Goal: Task Accomplishment & Management: Use online tool/utility

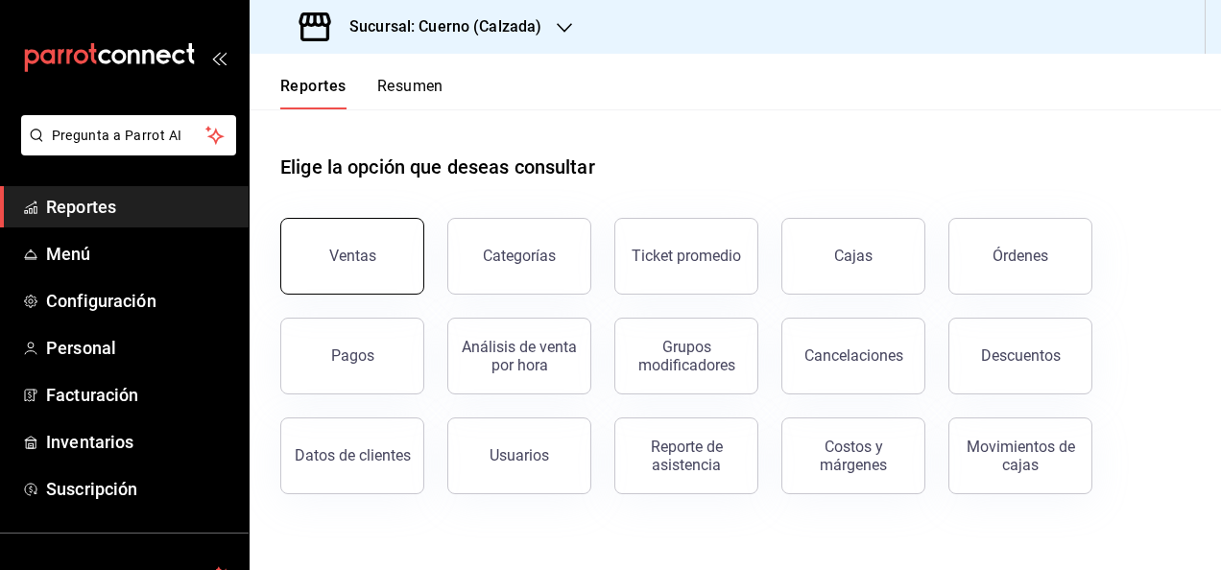
click at [393, 256] on button "Ventas" at bounding box center [352, 256] width 144 height 77
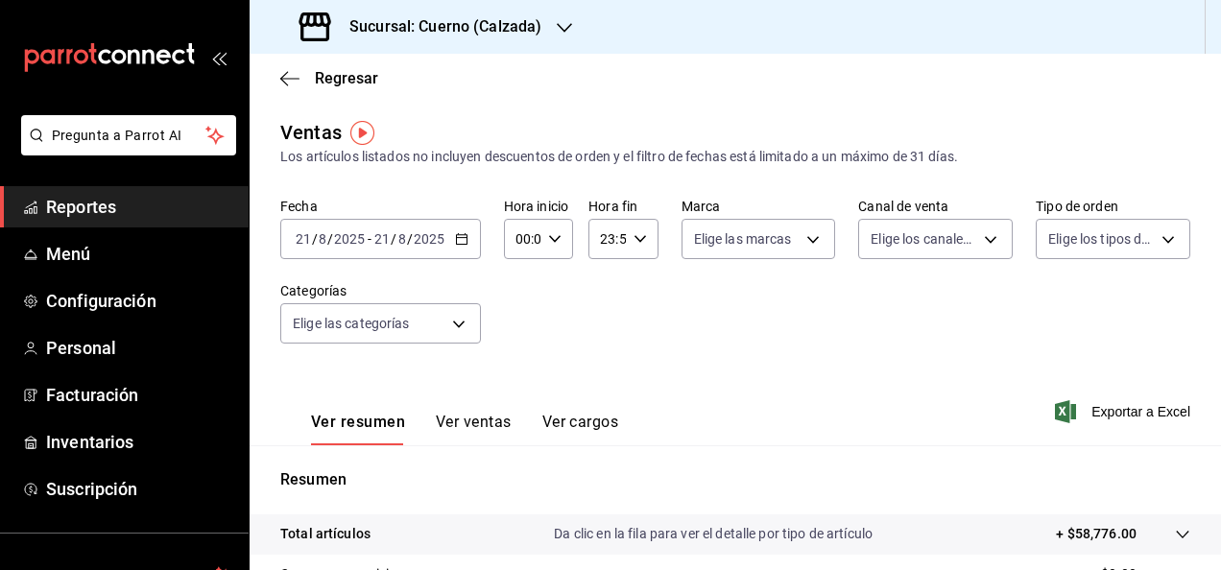
click at [461, 238] on icon "button" at bounding box center [461, 238] width 13 height 13
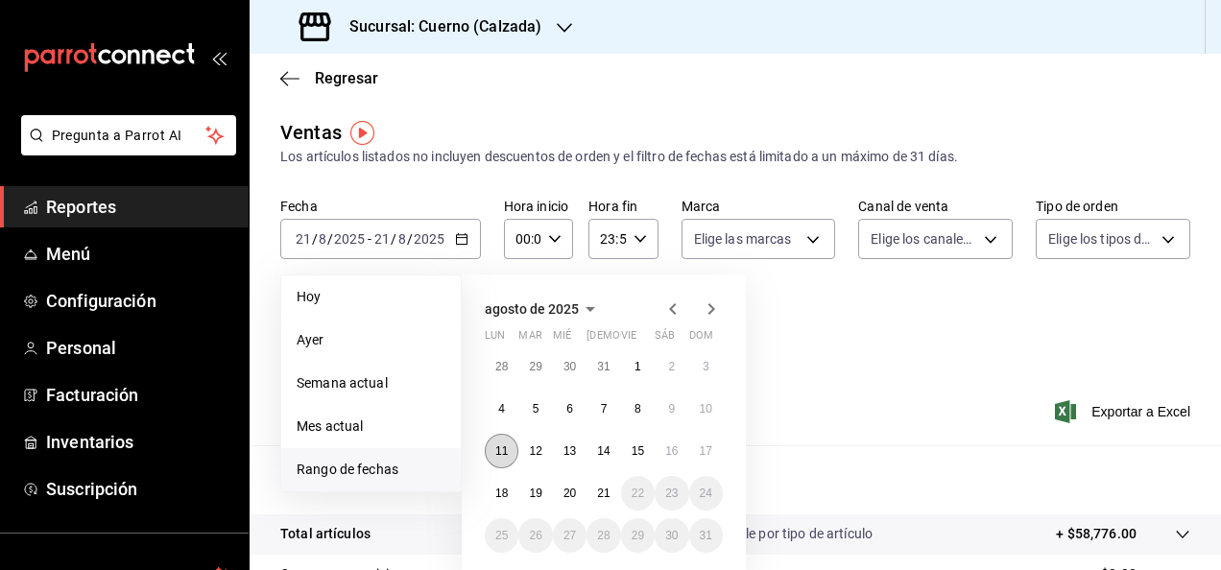
click at [494, 447] on button "11" at bounding box center [502, 451] width 34 height 35
click at [501, 486] on button "18" at bounding box center [502, 493] width 34 height 35
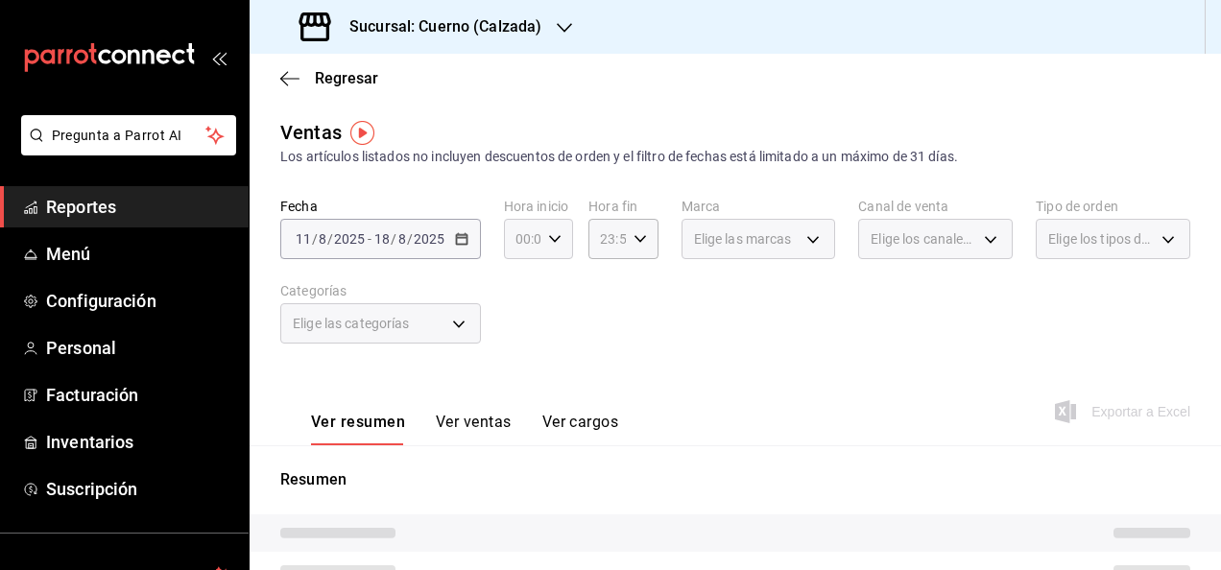
click at [548, 244] on icon "button" at bounding box center [554, 238] width 13 height 13
click at [530, 325] on button "01" at bounding box center [519, 334] width 27 height 38
click at [556, 376] on span "02" at bounding box center [554, 380] width 4 height 15
type input "01:02"
click at [621, 275] on div at bounding box center [610, 285] width 1221 height 570
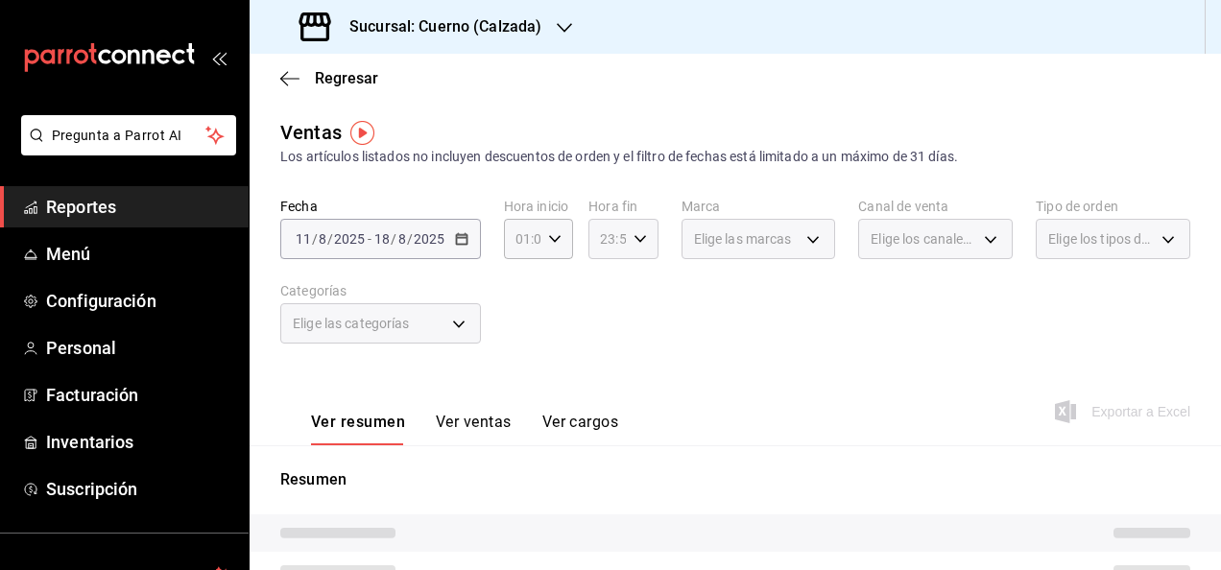
click at [629, 250] on div "23:59 Hora fin" at bounding box center [623, 239] width 69 height 40
click at [603, 351] on span "22" at bounding box center [603, 349] width 4 height 15
click at [636, 298] on span "57" at bounding box center [638, 303] width 4 height 15
type input "22:57"
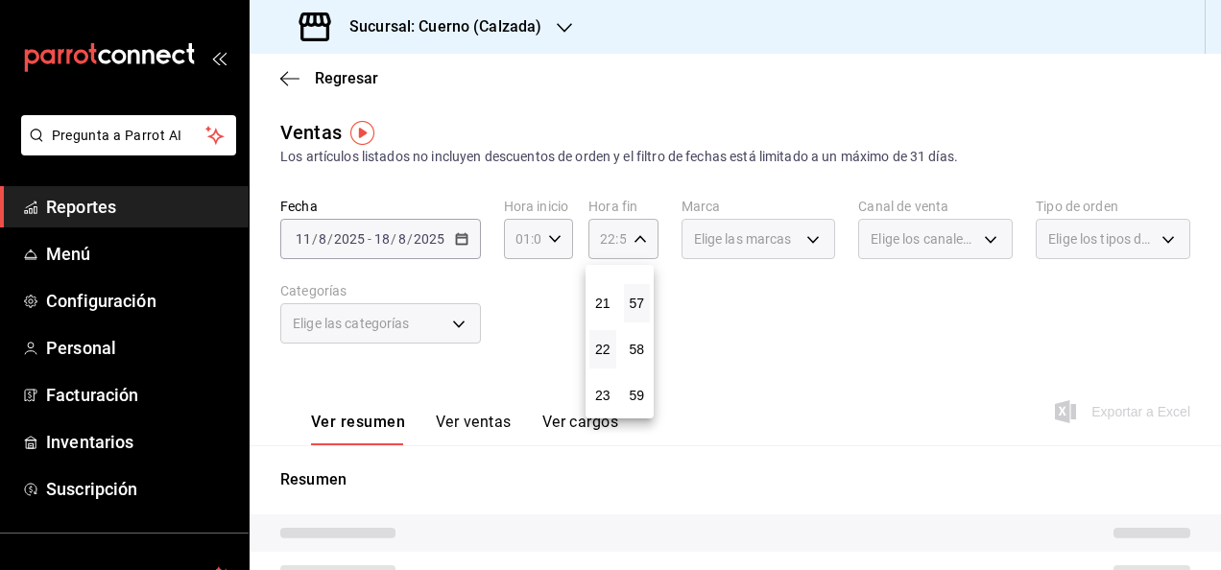
click at [773, 343] on div at bounding box center [610, 285] width 1221 height 570
click at [481, 419] on button "Ver ventas" at bounding box center [474, 429] width 76 height 33
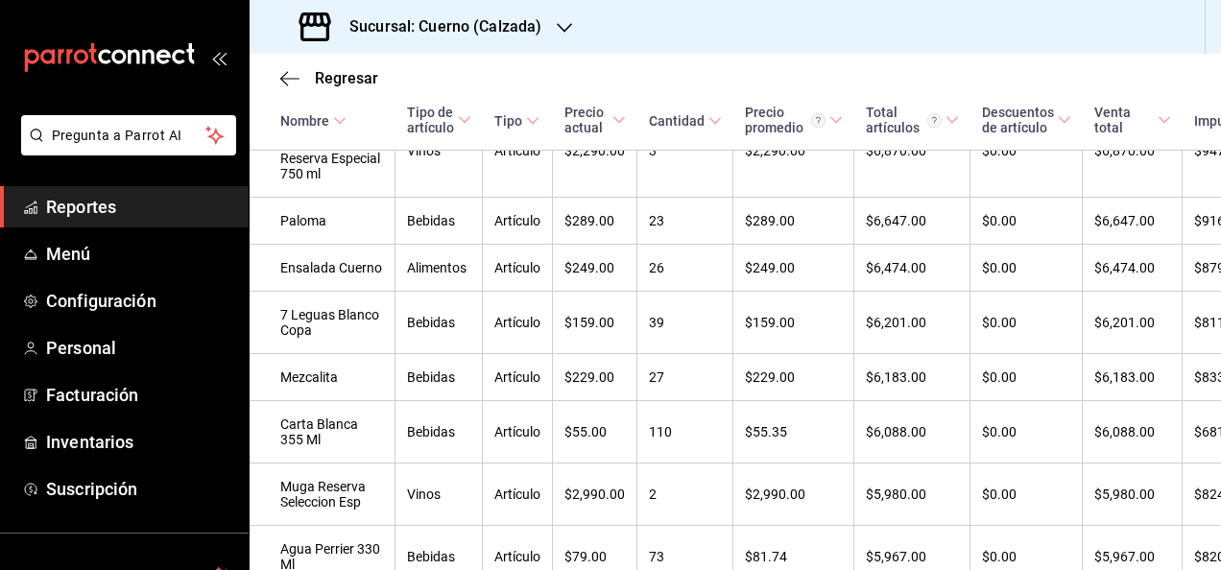
scroll to position [5467, 0]
click at [338, 120] on icon at bounding box center [339, 120] width 13 height 13
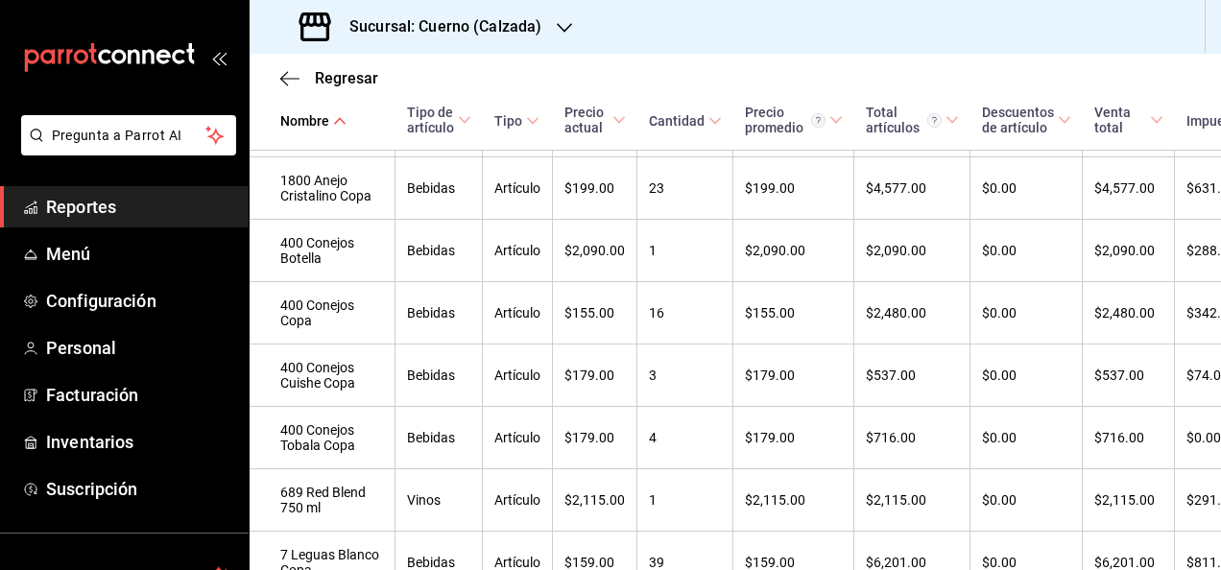
scroll to position [495, 0]
click at [337, 120] on \(Stroke\) at bounding box center [340, 120] width 12 height 7
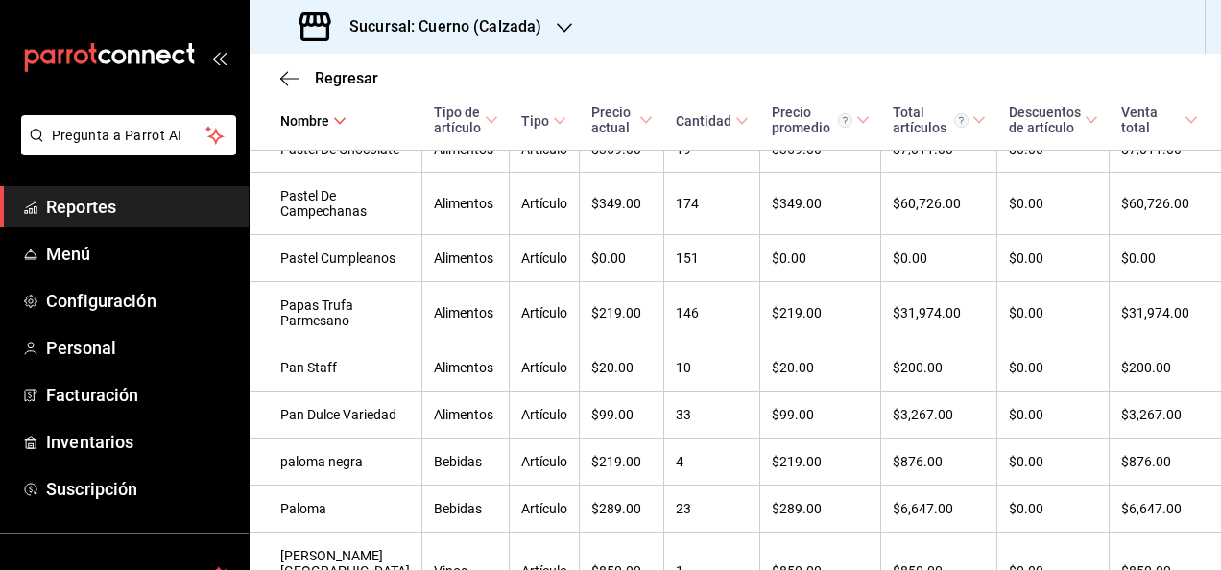
scroll to position [6492, 0]
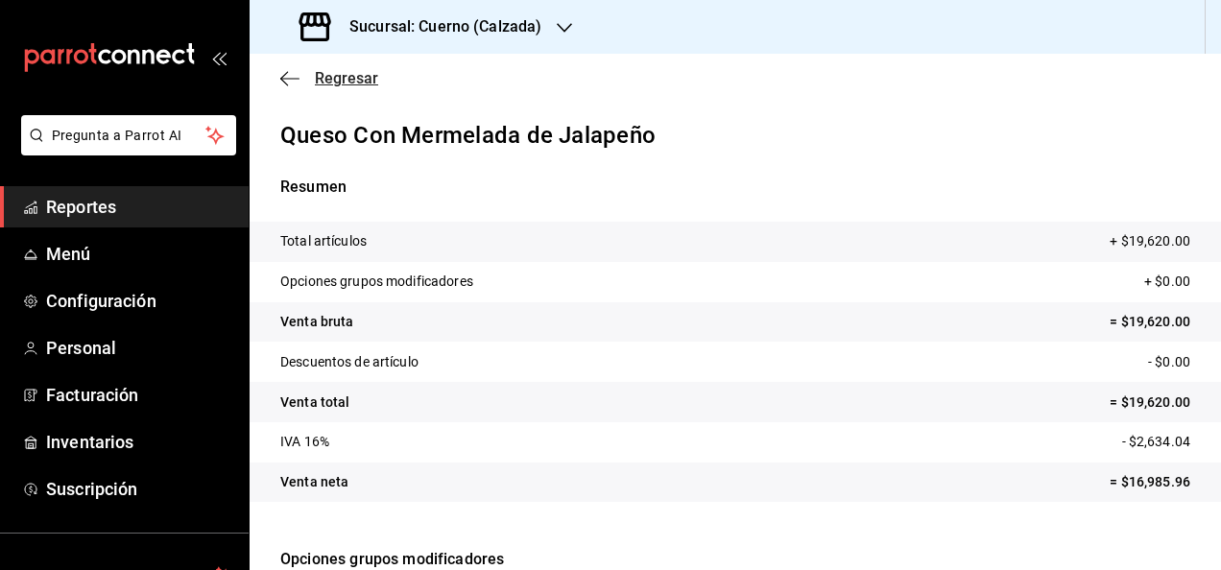
click at [288, 72] on icon "button" at bounding box center [289, 78] width 19 height 17
click at [88, 207] on span "Reportes" at bounding box center [139, 207] width 187 height 26
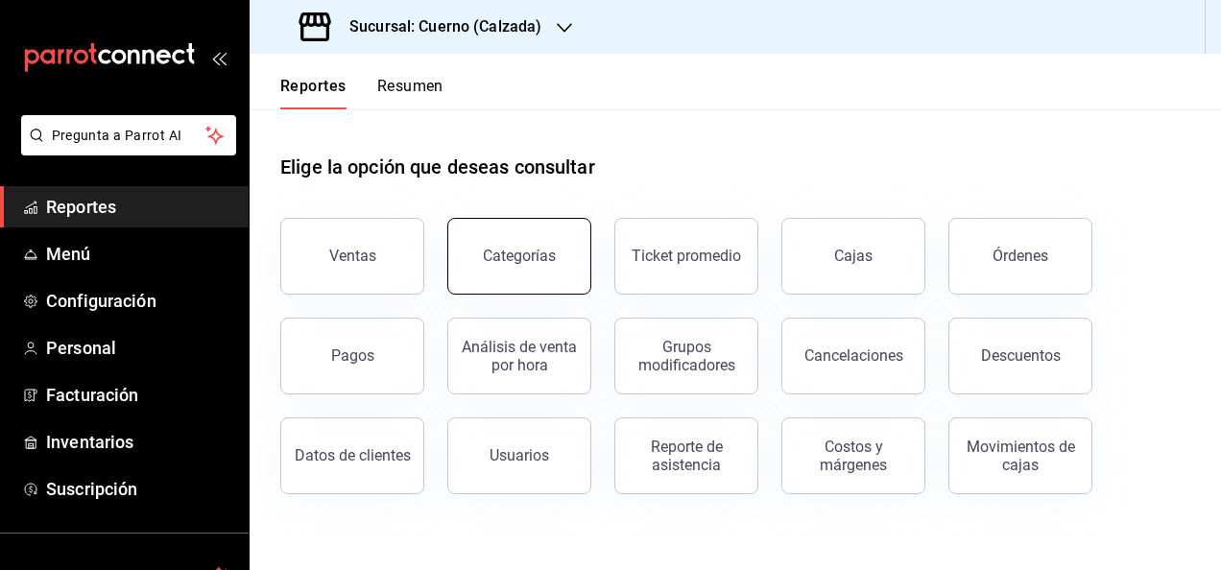
click at [524, 282] on button "Categorías" at bounding box center [519, 256] width 144 height 77
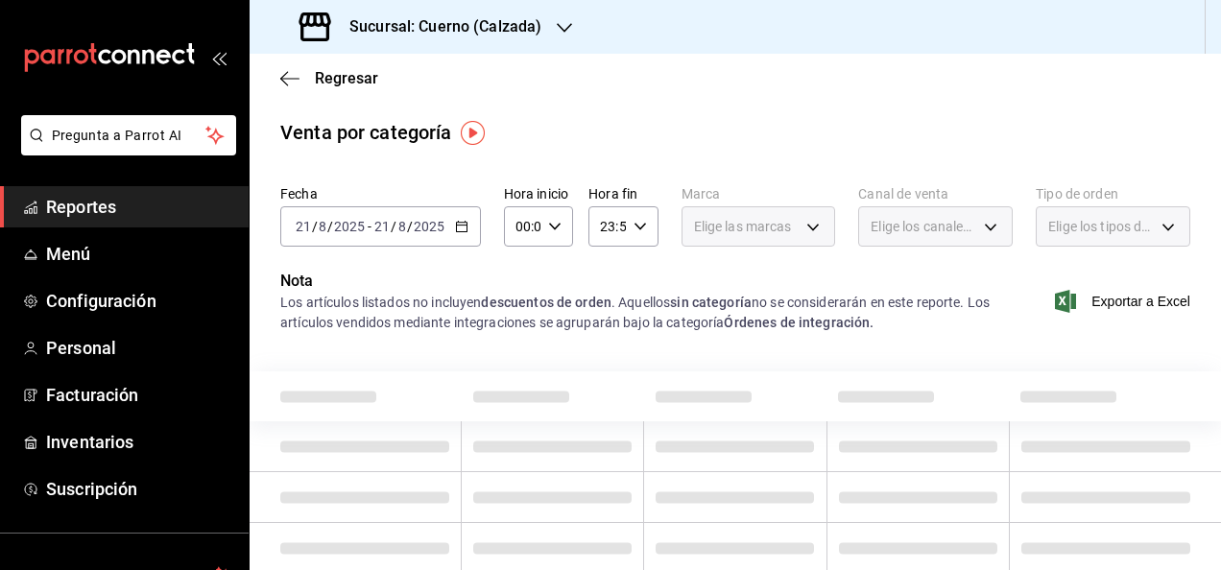
click at [346, 225] on input "2025" at bounding box center [349, 226] width 33 height 15
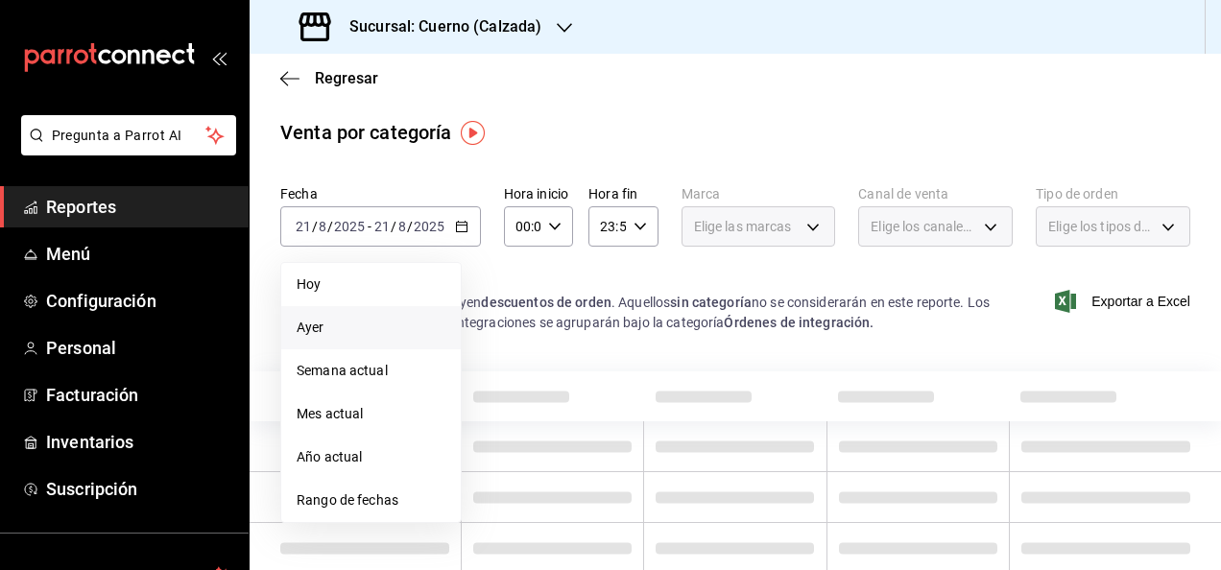
click at [330, 335] on span "Ayer" at bounding box center [371, 328] width 149 height 20
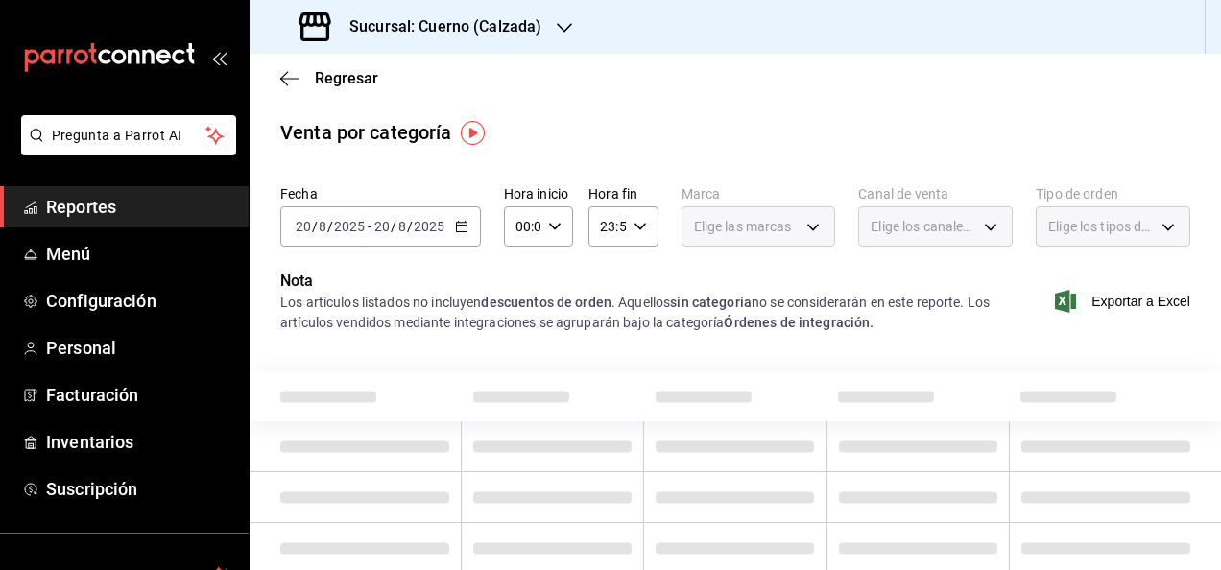
click at [553, 225] on icon "button" at bounding box center [554, 226] width 13 height 13
click at [521, 321] on span "01" at bounding box center [520, 321] width 4 height 15
type input "01:00"
click at [521, 327] on span "01" at bounding box center [520, 321] width 4 height 15
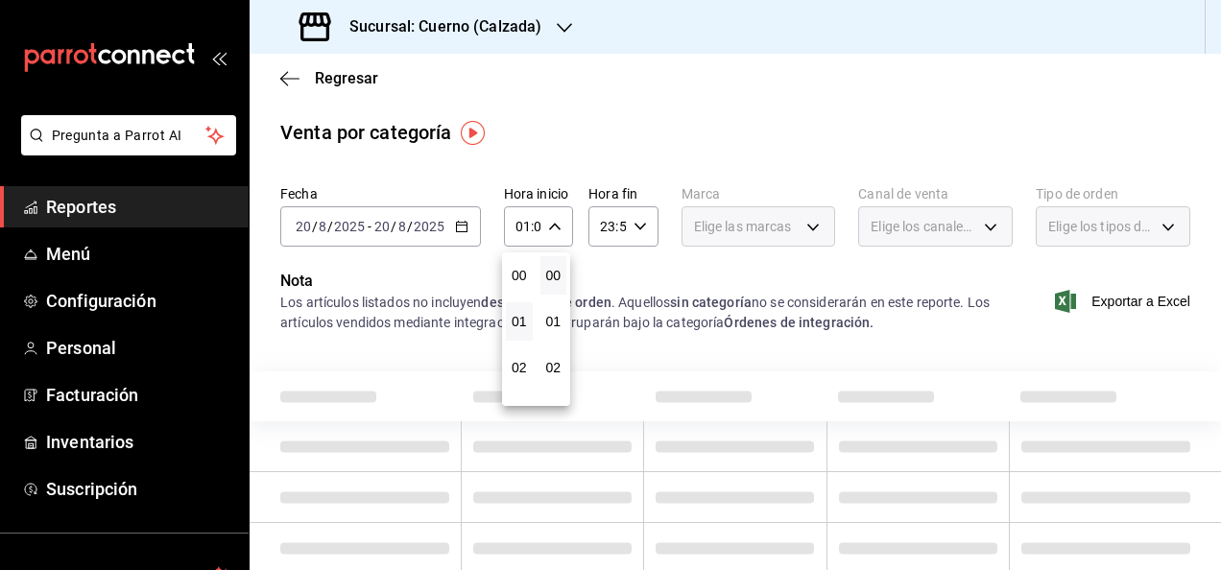
click at [637, 229] on div at bounding box center [610, 285] width 1221 height 570
click at [637, 229] on icon "button" at bounding box center [640, 226] width 13 height 13
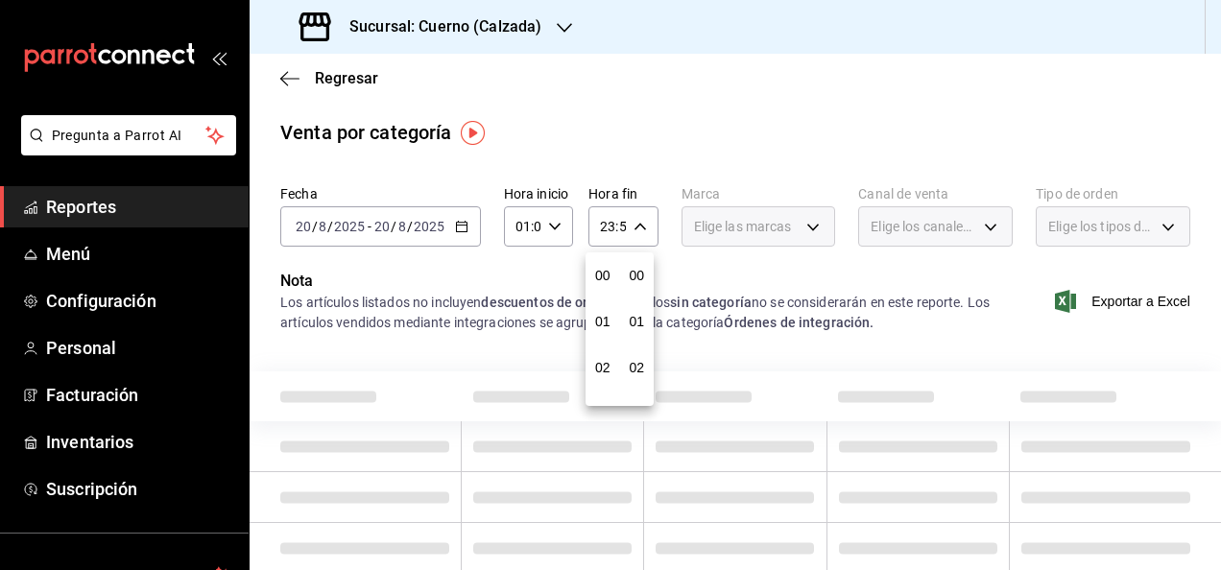
scroll to position [2612, 0]
click at [636, 335] on span "58" at bounding box center [638, 336] width 4 height 15
click at [601, 340] on span "22" at bounding box center [603, 336] width 4 height 15
type input "22:58"
click at [799, 213] on div at bounding box center [610, 285] width 1221 height 570
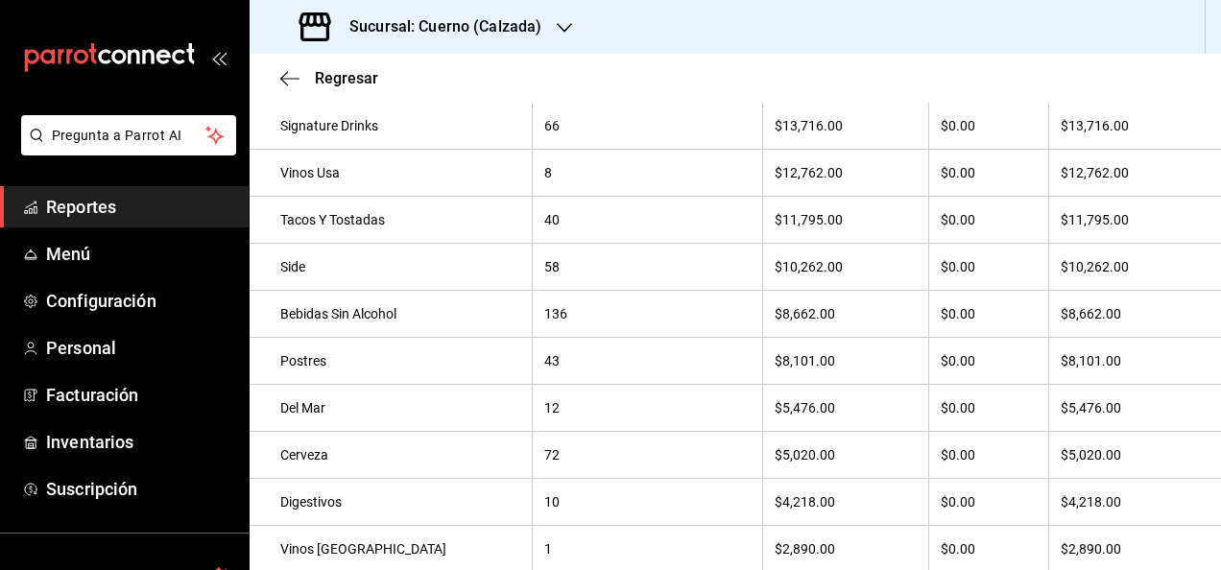
scroll to position [171, 0]
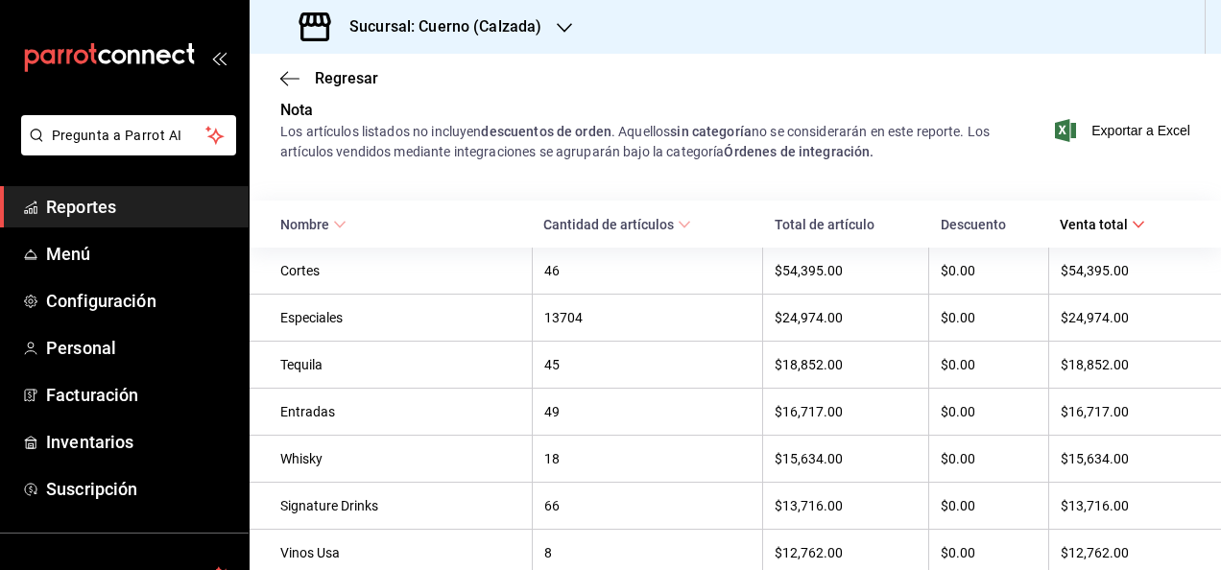
click at [679, 224] on \(Stroke\) at bounding box center [685, 225] width 12 height 7
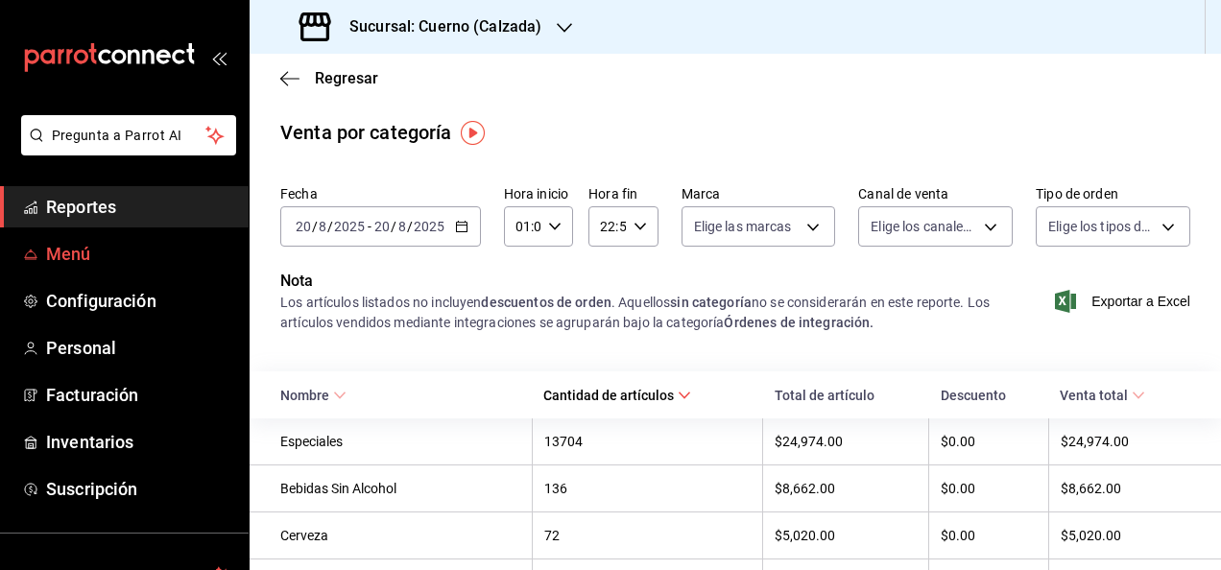
click at [71, 250] on span "Menú" at bounding box center [139, 254] width 187 height 26
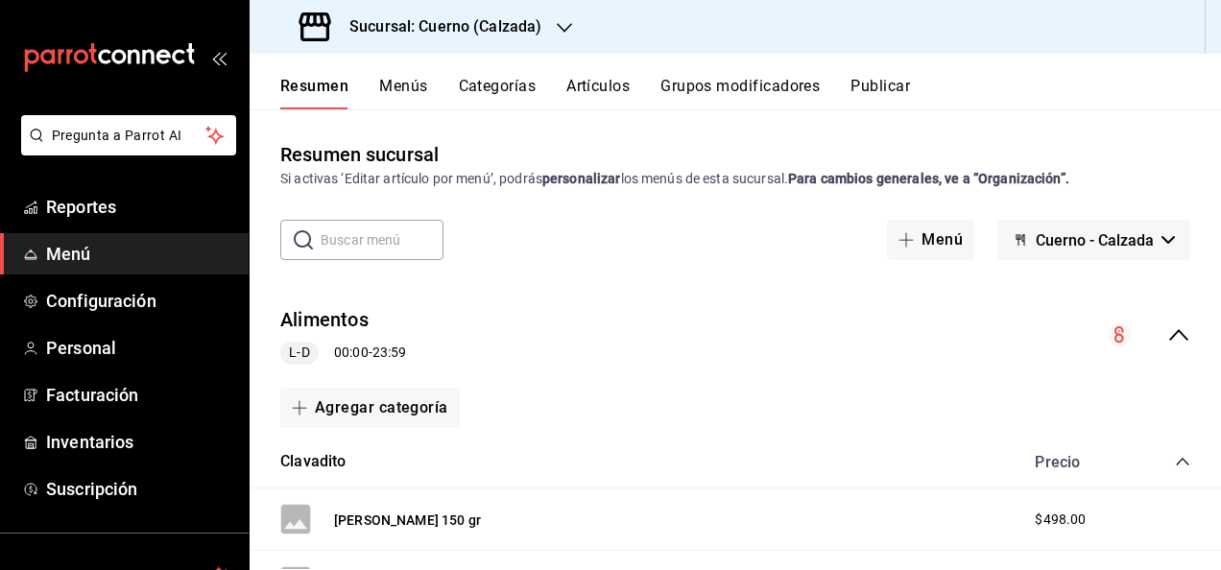
click at [421, 243] on input "text" at bounding box center [382, 240] width 123 height 38
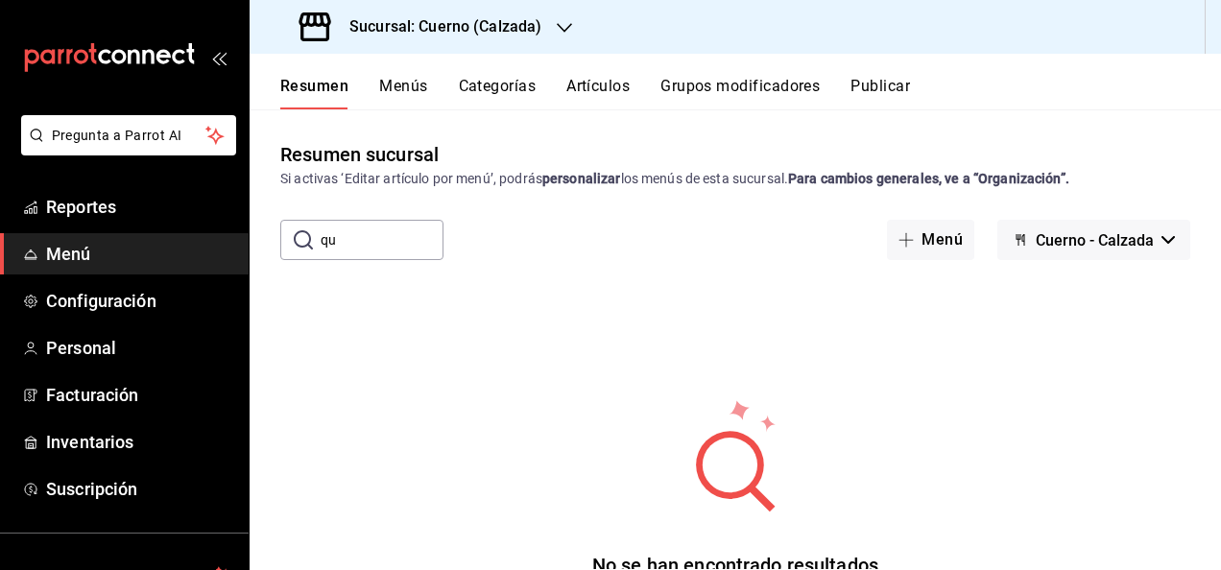
type input "q"
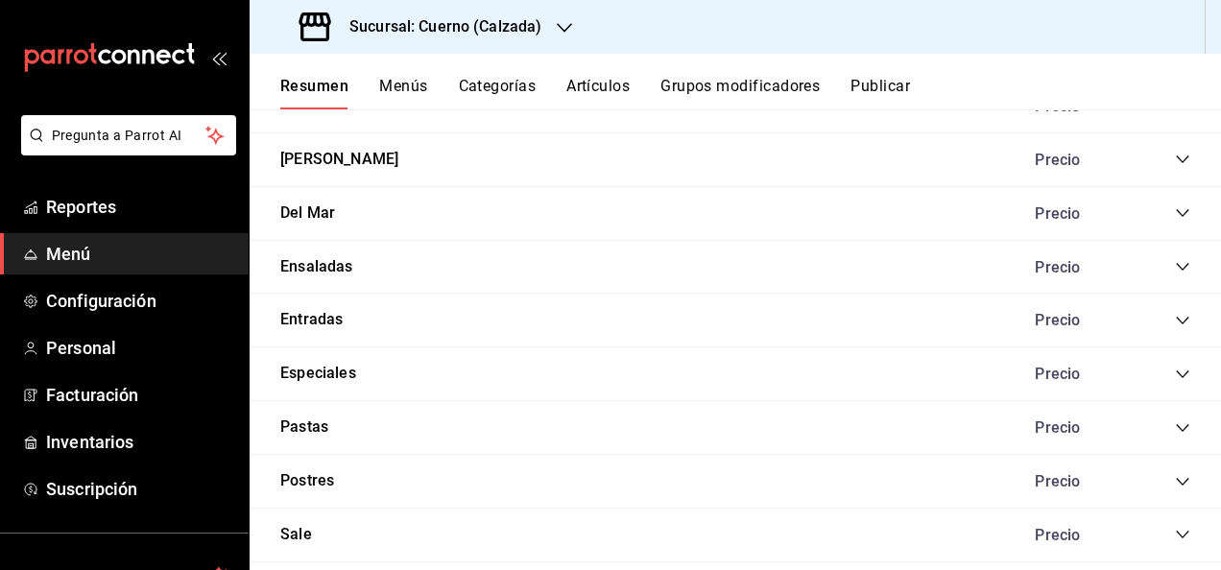
scroll to position [2765, 0]
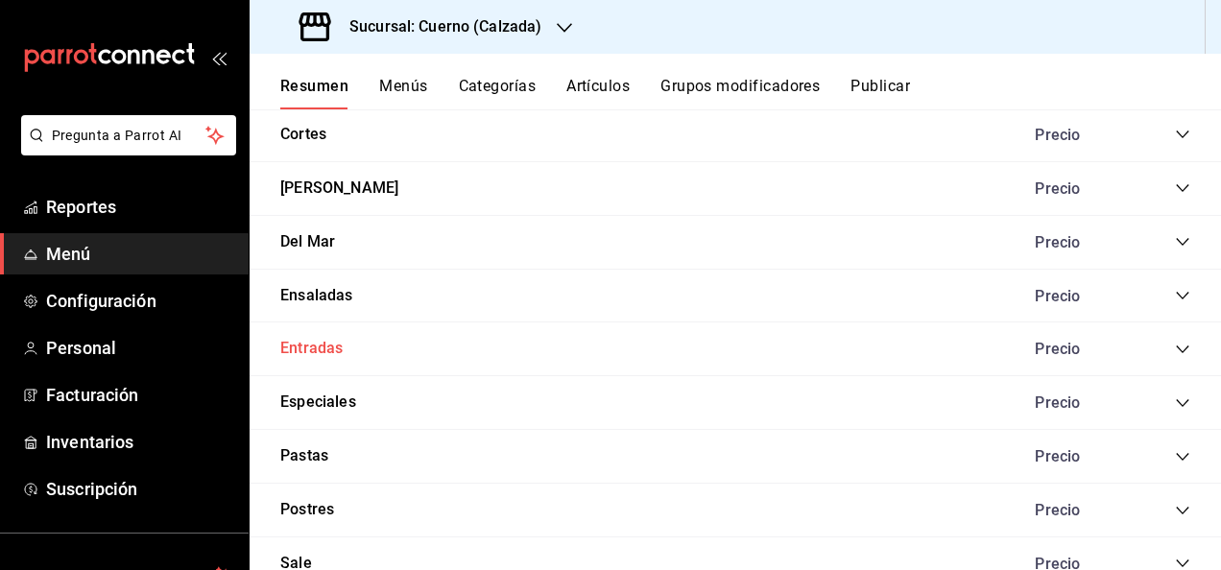
click at [323, 338] on button "Entradas" at bounding box center [311, 349] width 62 height 22
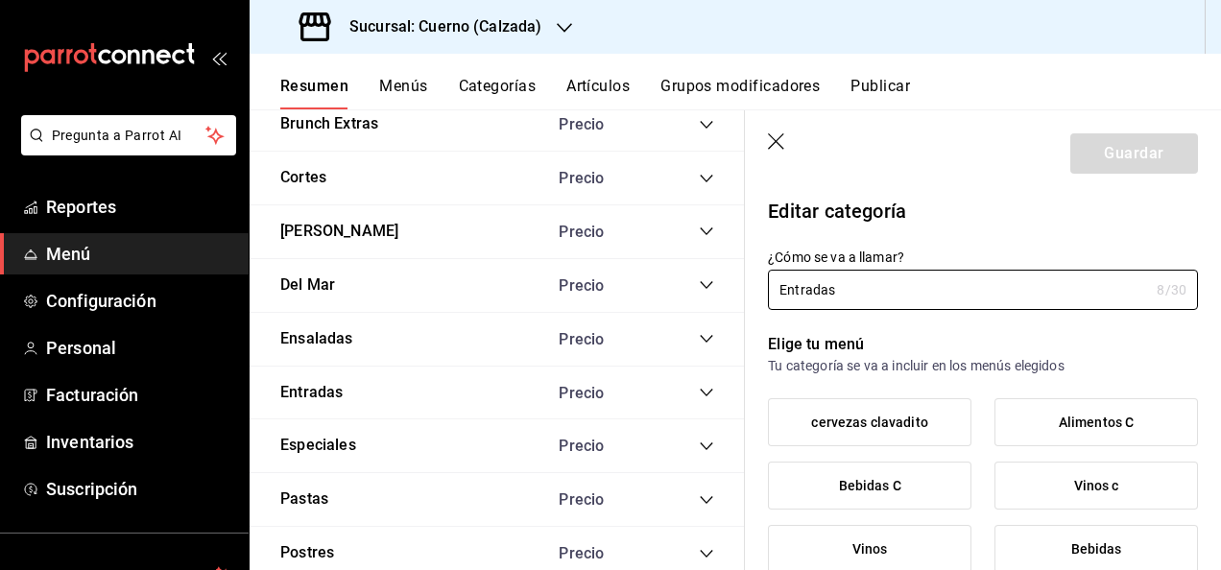
type input "2f5adbed-6004-4e43-b52e-a92b71bc1628"
click at [777, 135] on icon "button" at bounding box center [777, 142] width 19 height 19
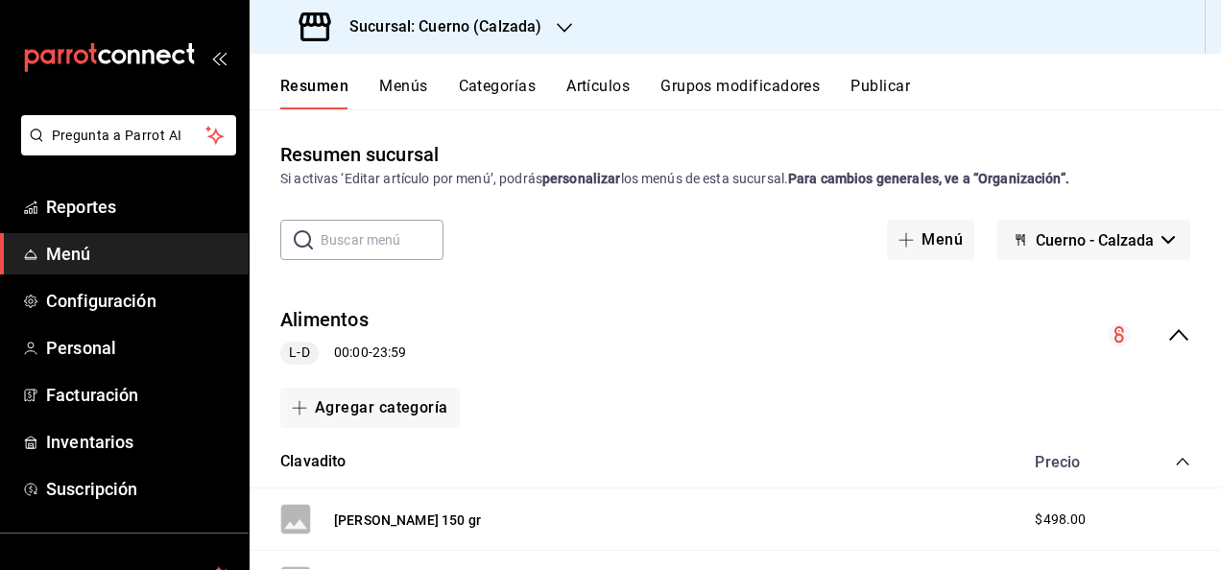
click at [411, 87] on button "Menús" at bounding box center [403, 93] width 48 height 33
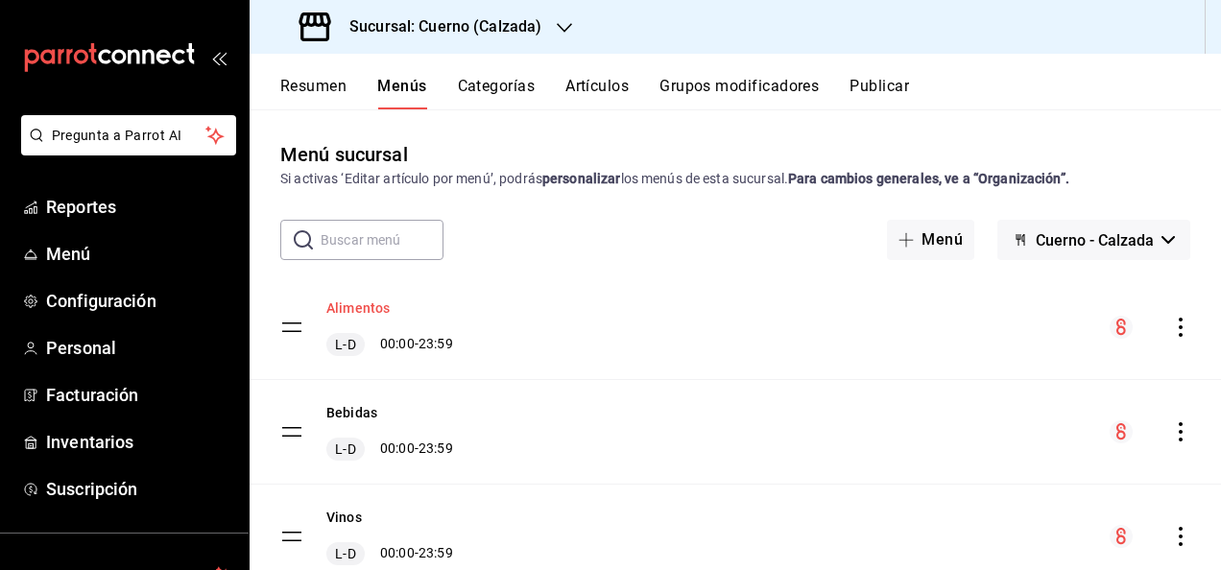
click at [355, 309] on button "Alimentos" at bounding box center [357, 308] width 63 height 19
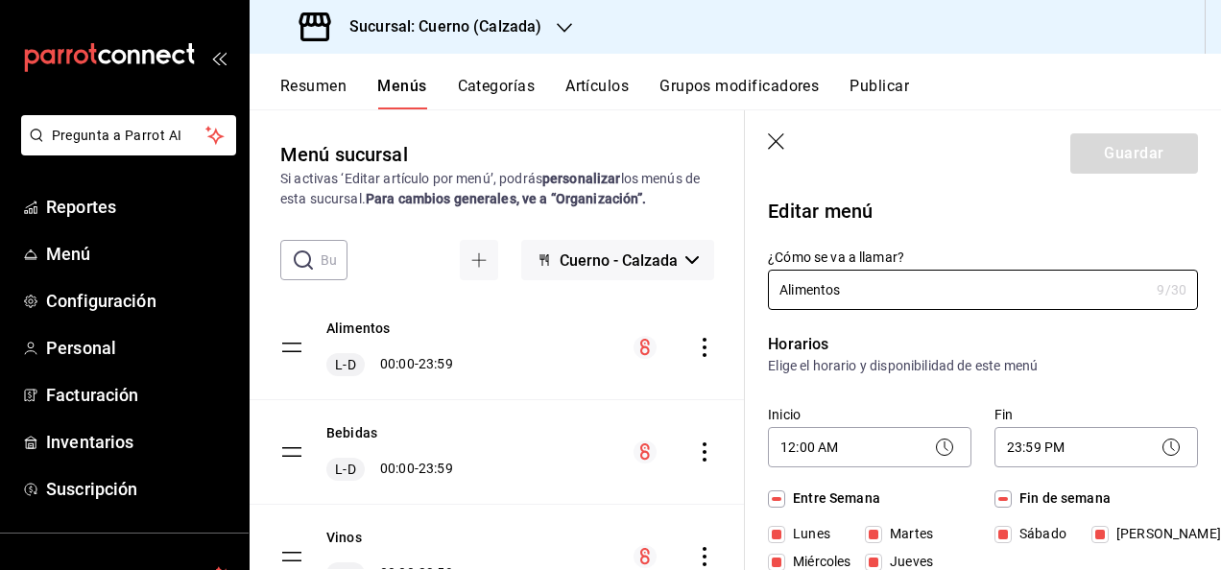
click at [495, 88] on button "Categorías" at bounding box center [497, 93] width 78 height 33
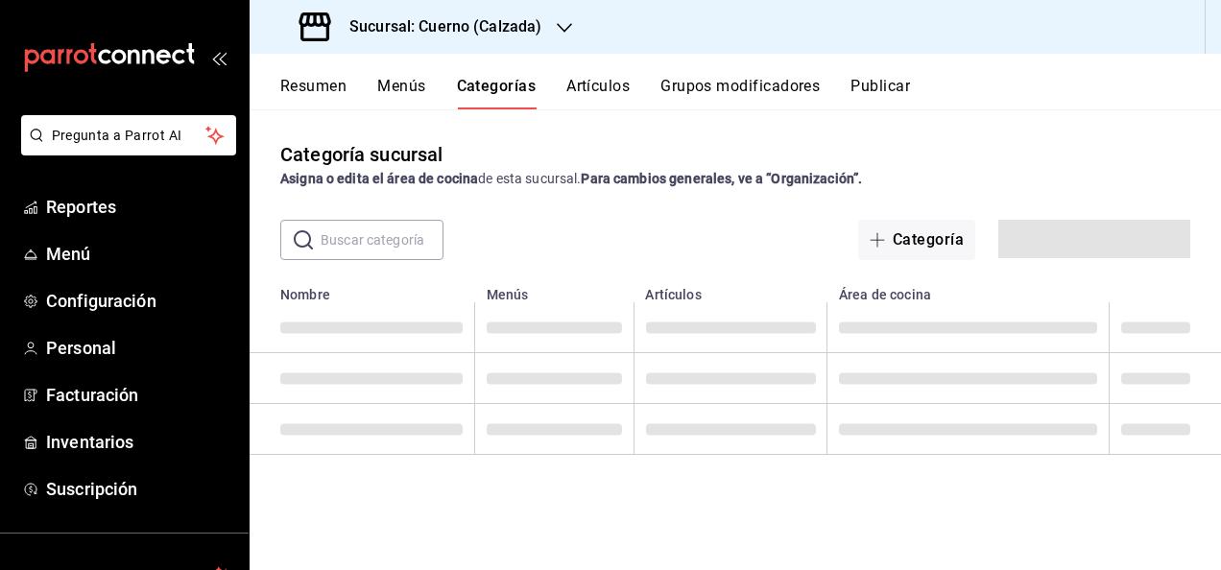
click at [609, 90] on button "Artículos" at bounding box center [598, 93] width 63 height 33
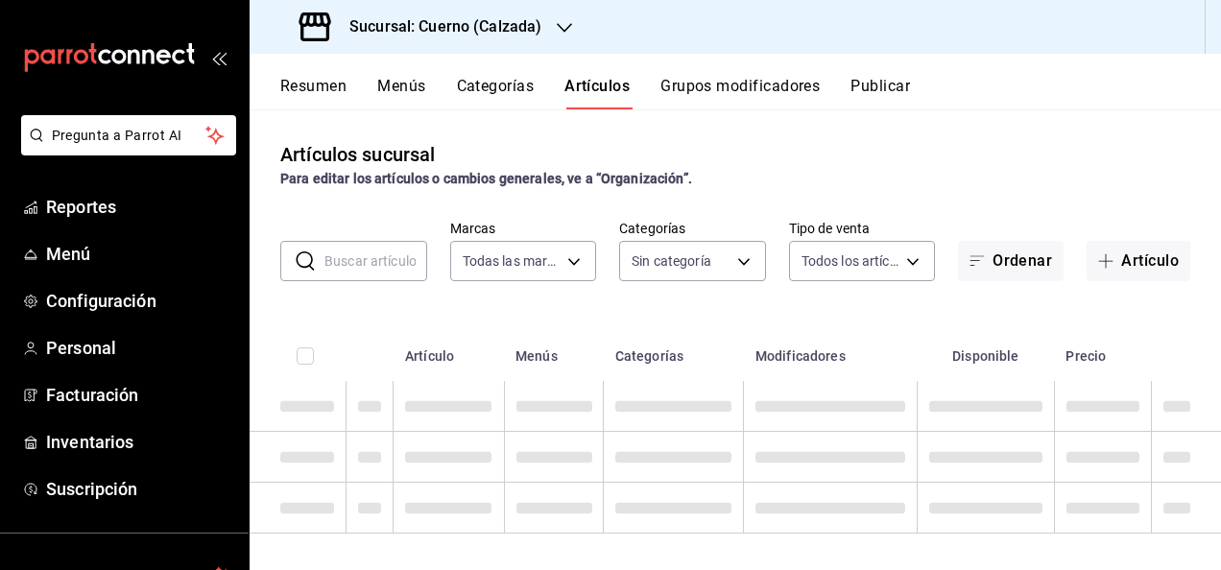
type input "b7ae777b-2dfc-42e0-9650-6cefdf37a424,c000f1c0-fb9f-4016-8e6a-f0d1e83e893d"
type input "560d4c35-d9fc-4089-91ff-402d238ea400,302845cf-2d1c-4fb1-9d9e-8d4a14396fbe,26243…"
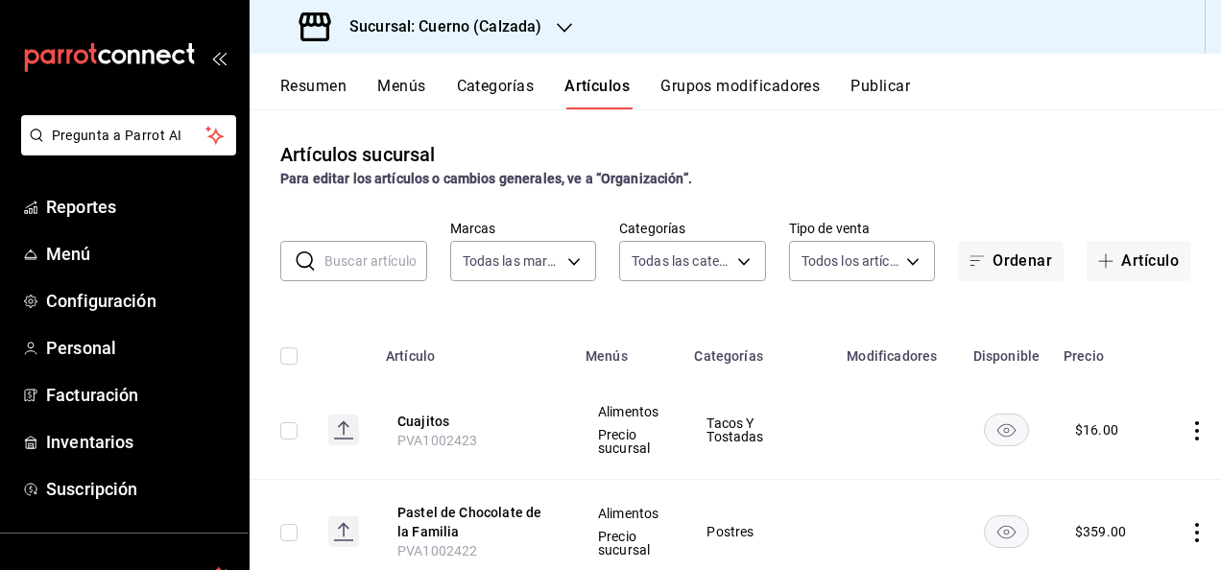
click at [332, 257] on input "text" at bounding box center [376, 261] width 103 height 38
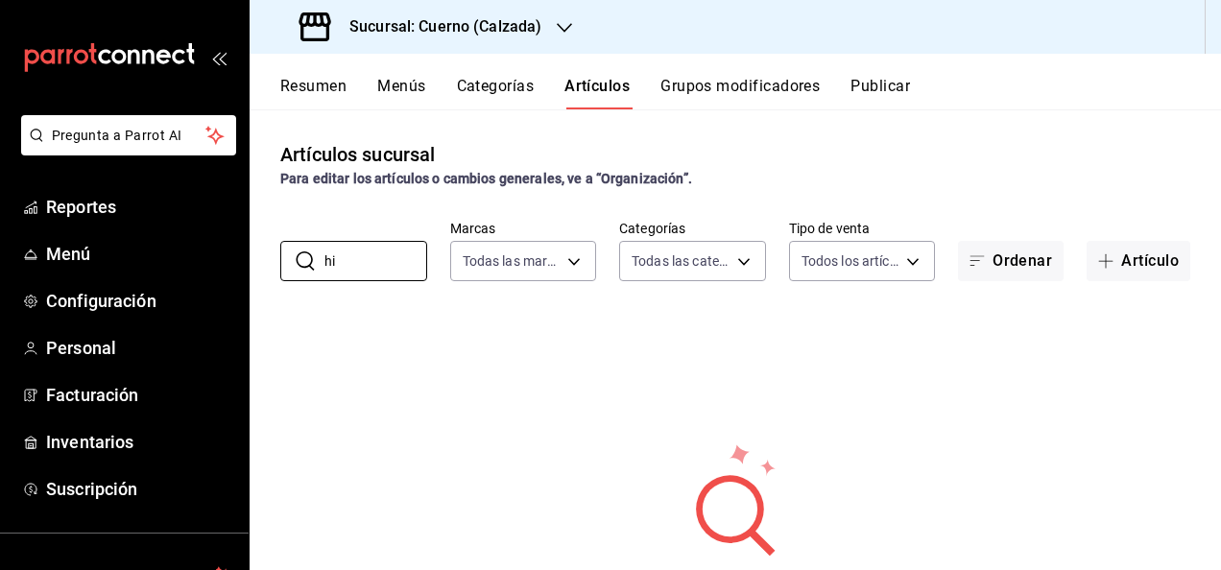
type input "h"
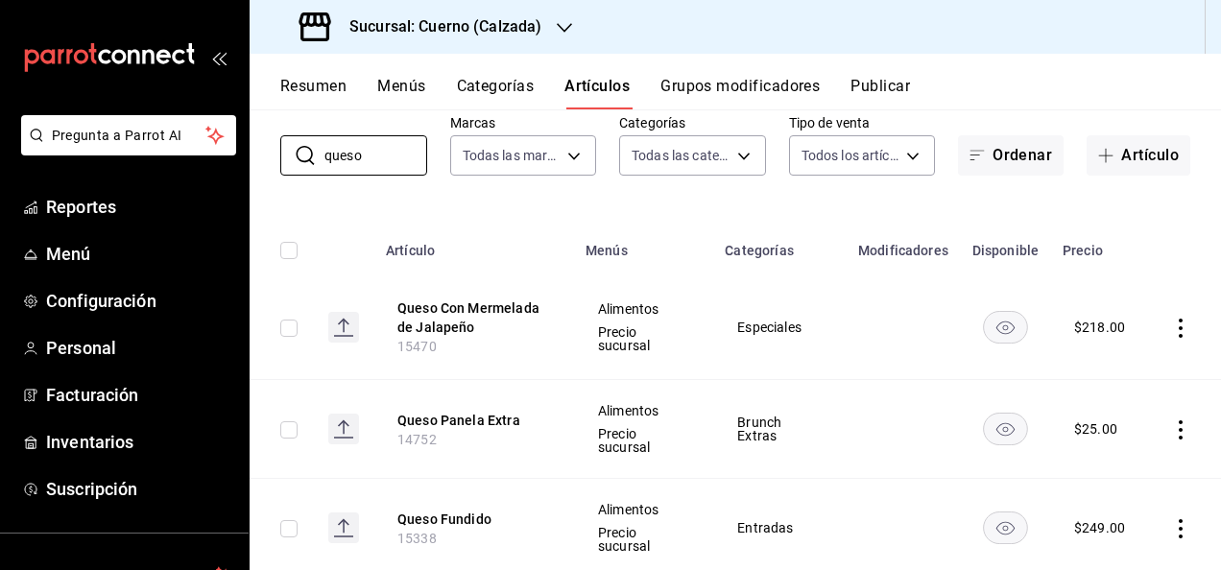
scroll to position [100, 0]
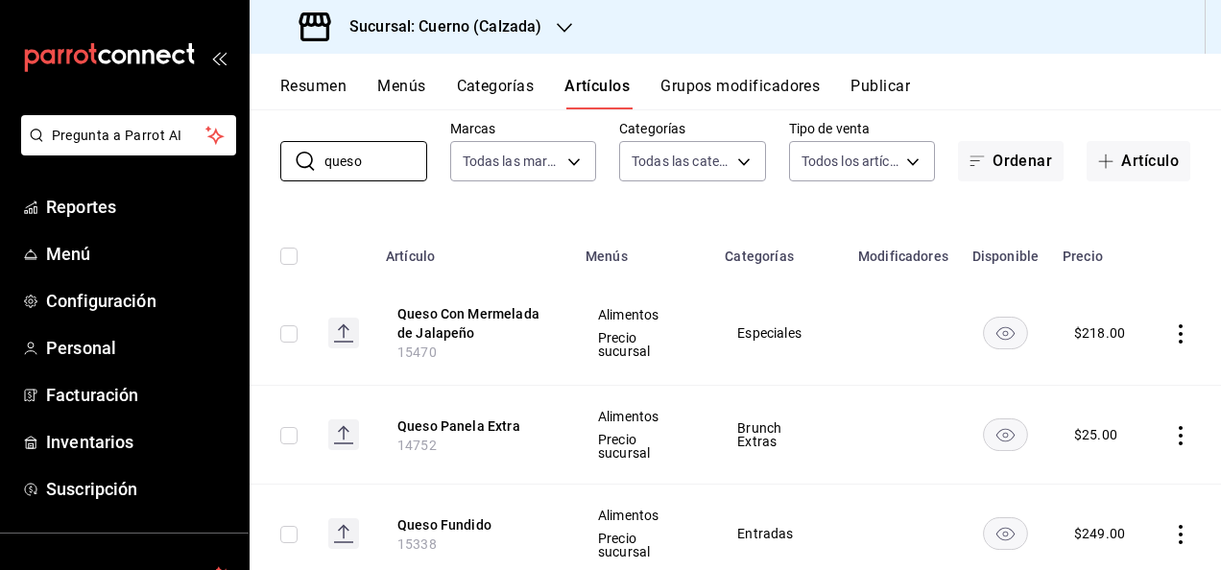
type input "queso"
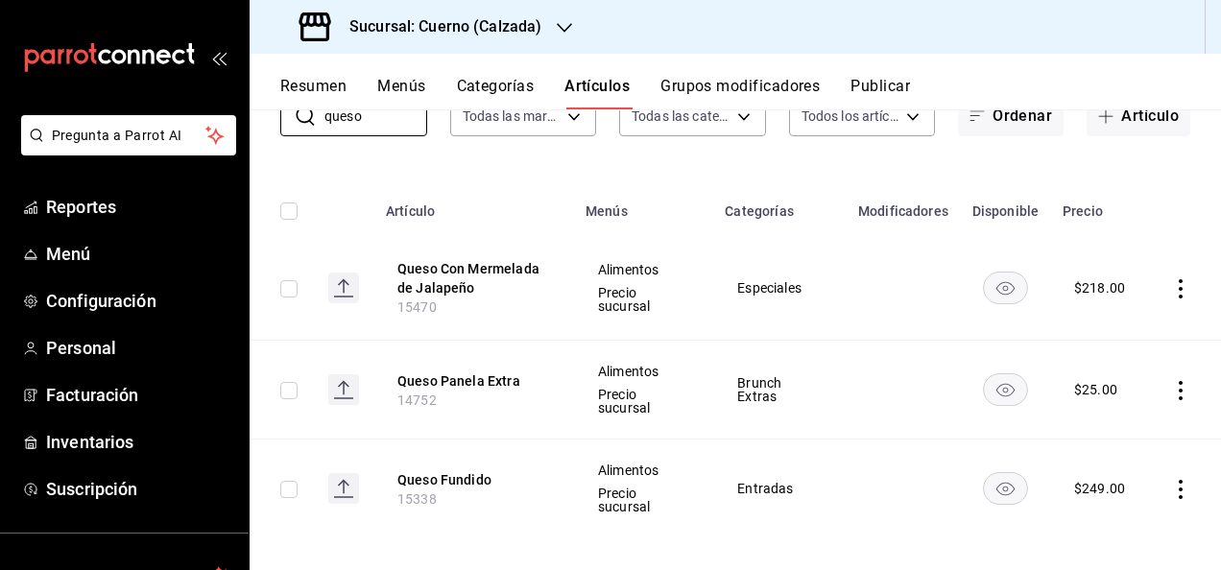
scroll to position [158, 0]
